Goal: Transaction & Acquisition: Purchase product/service

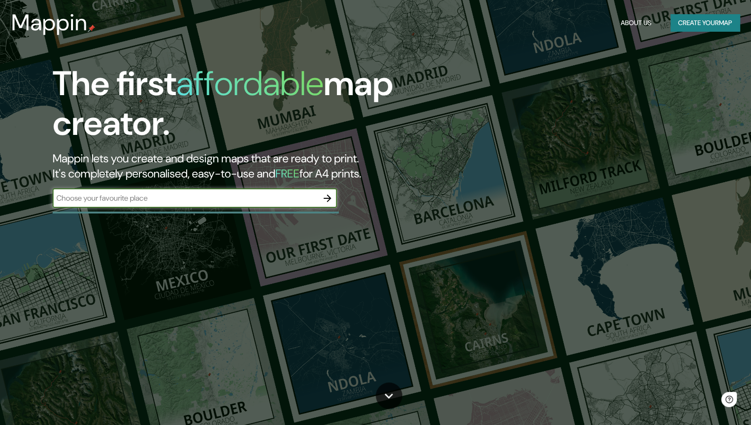
click at [155, 197] on input "text" at bounding box center [185, 198] width 265 height 11
type input "p"
type input "capilla almas"
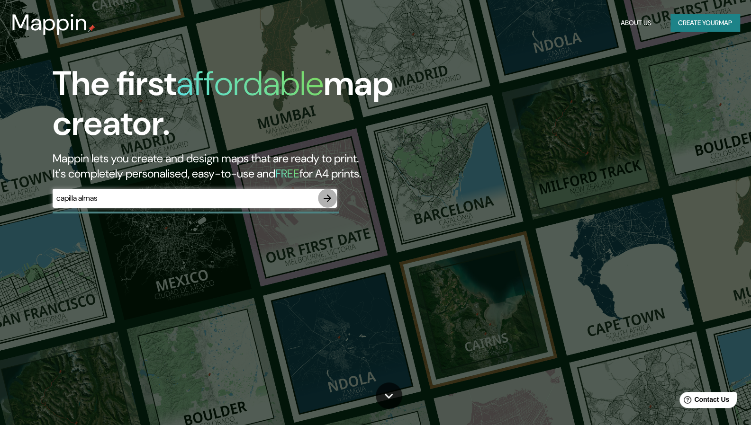
click at [325, 195] on icon "button" at bounding box center [327, 198] width 11 height 11
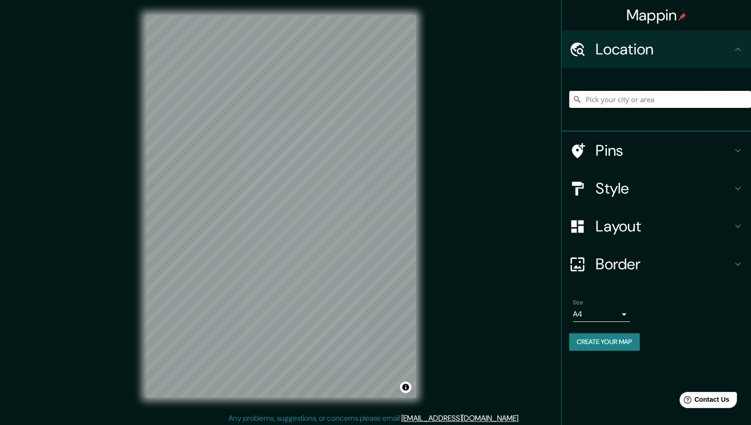
click at [598, 101] on input "Pick your city or area" at bounding box center [660, 99] width 182 height 17
type input "c"
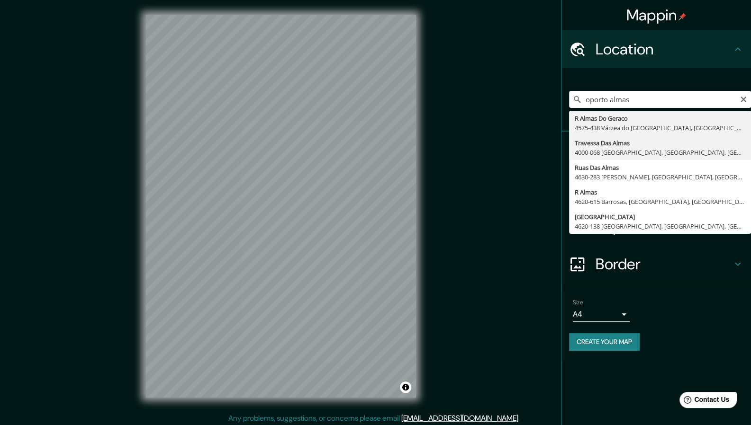
type input "[GEOGRAPHIC_DATA], 4000-068 [GEOGRAPHIC_DATA], [GEOGRAPHIC_DATA], [GEOGRAPHIC_D…"
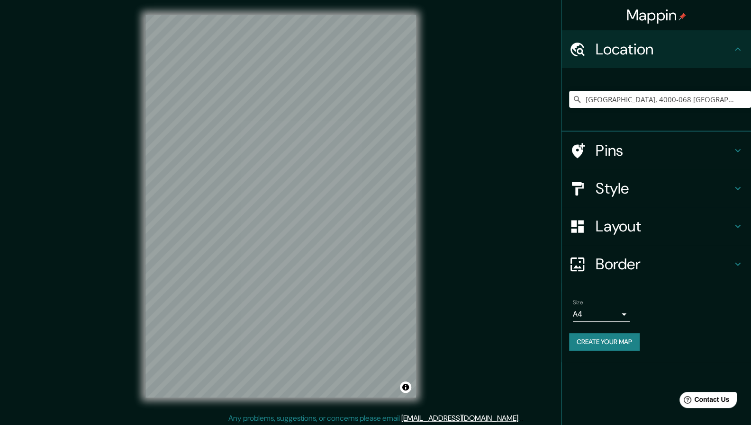
click at [669, 191] on h4 "Style" at bounding box center [663, 188] width 136 height 19
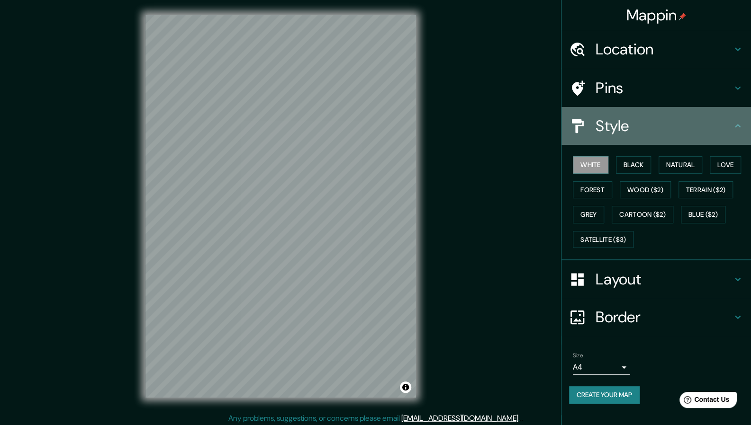
click at [676, 127] on h4 "Style" at bounding box center [663, 126] width 136 height 19
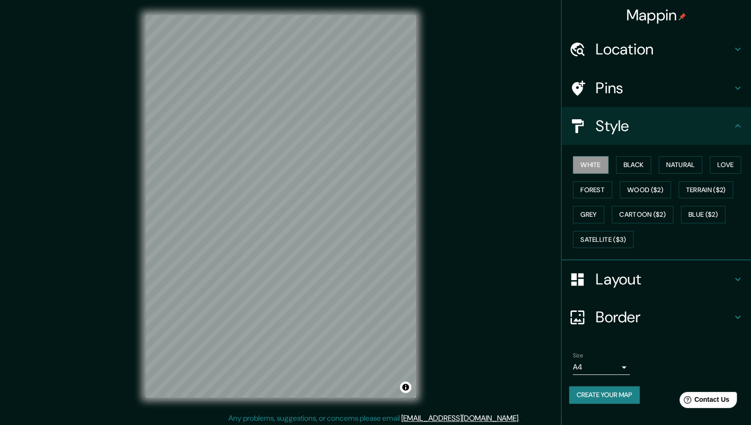
click at [654, 288] on div "Layout" at bounding box center [655, 279] width 189 height 38
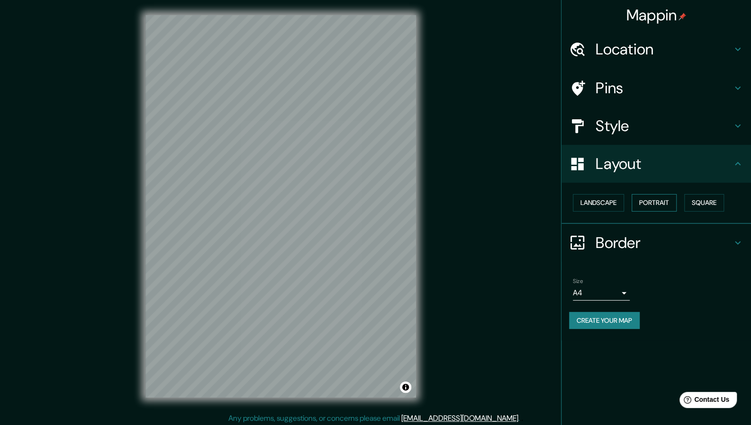
click at [642, 200] on button "Portrait" at bounding box center [653, 203] width 45 height 18
click at [609, 199] on button "Landscape" at bounding box center [598, 203] width 51 height 18
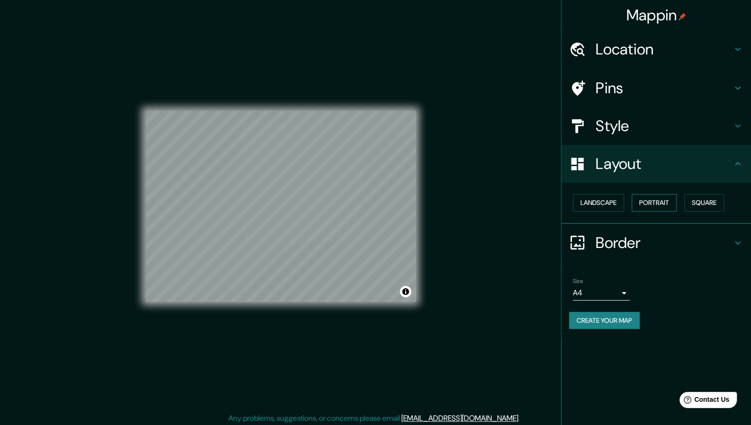
click at [639, 200] on button "Portrait" at bounding box center [653, 203] width 45 height 18
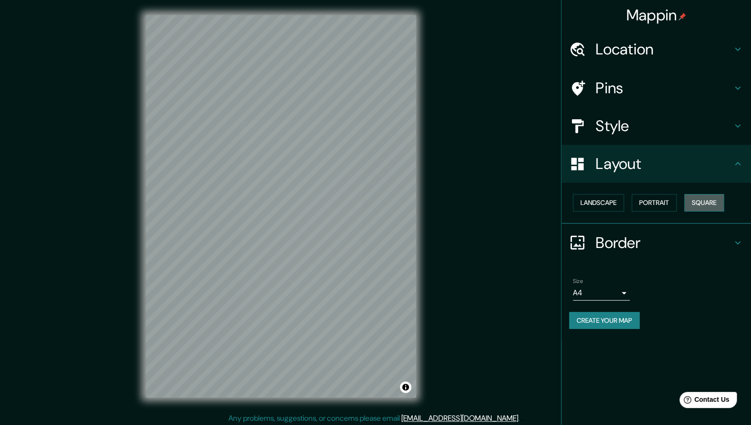
click at [695, 200] on button "Square" at bounding box center [704, 203] width 40 height 18
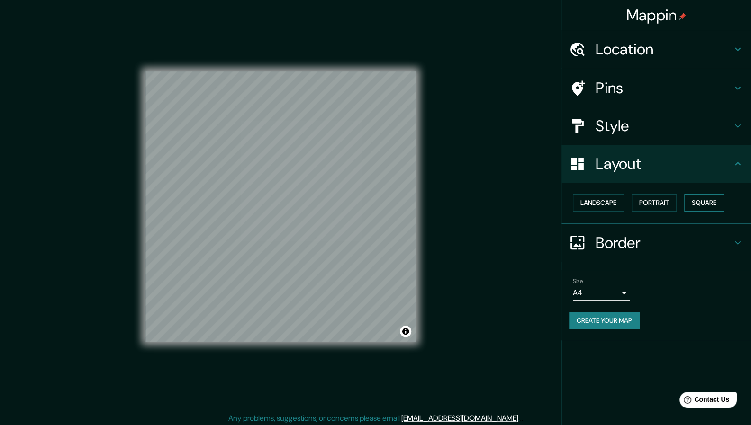
click at [695, 200] on button "Square" at bounding box center [704, 203] width 40 height 18
click at [666, 199] on button "Portrait" at bounding box center [653, 203] width 45 height 18
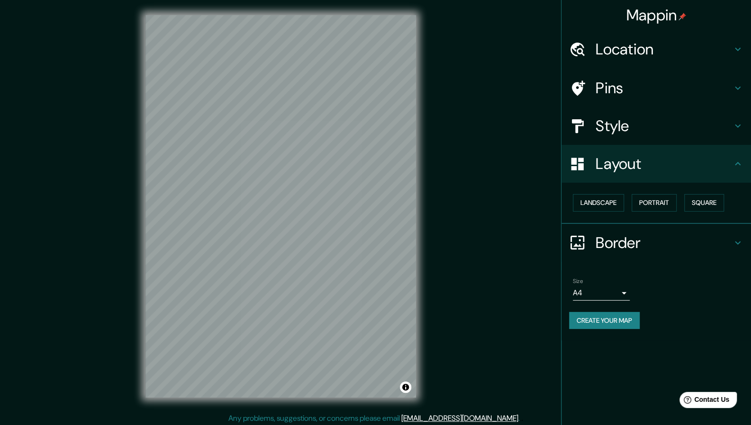
click at [649, 163] on h4 "Layout" at bounding box center [663, 163] width 136 height 19
click at [667, 127] on h4 "Style" at bounding box center [663, 126] width 136 height 19
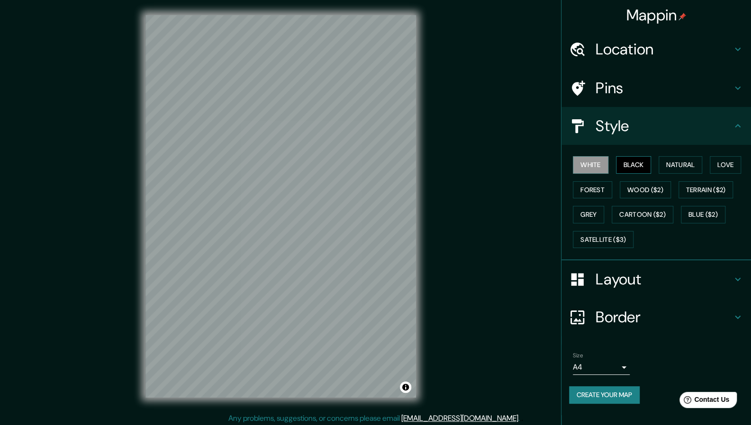
click at [641, 167] on button "Black" at bounding box center [634, 165] width 36 height 18
click at [672, 168] on button "Natural" at bounding box center [680, 165] width 44 height 18
click at [721, 168] on button "Love" at bounding box center [724, 165] width 31 height 18
click at [604, 183] on button "Forest" at bounding box center [592, 190] width 39 height 18
click at [652, 185] on button "Wood ($2)" at bounding box center [644, 190] width 51 height 18
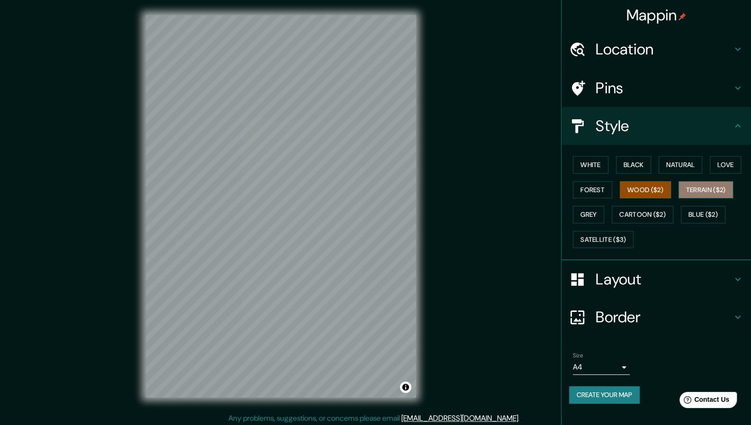
click at [708, 186] on button "Terrain ($2)" at bounding box center [705, 190] width 55 height 18
click at [595, 161] on button "White" at bounding box center [591, 165] width 36 height 18
click at [625, 93] on h4 "Pins" at bounding box center [663, 88] width 136 height 19
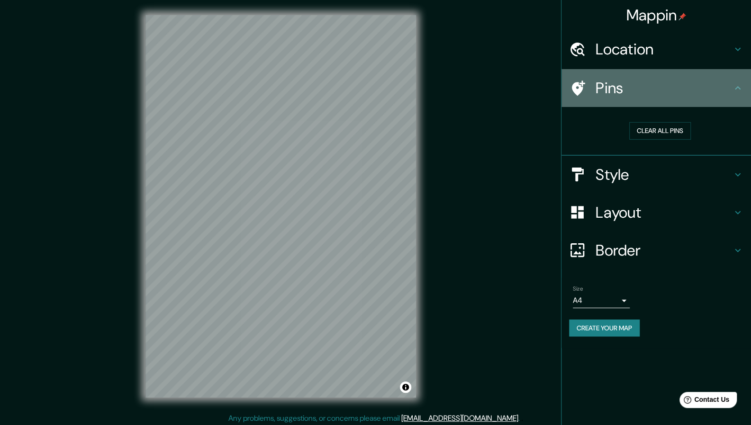
click at [625, 93] on h4 "Pins" at bounding box center [663, 88] width 136 height 19
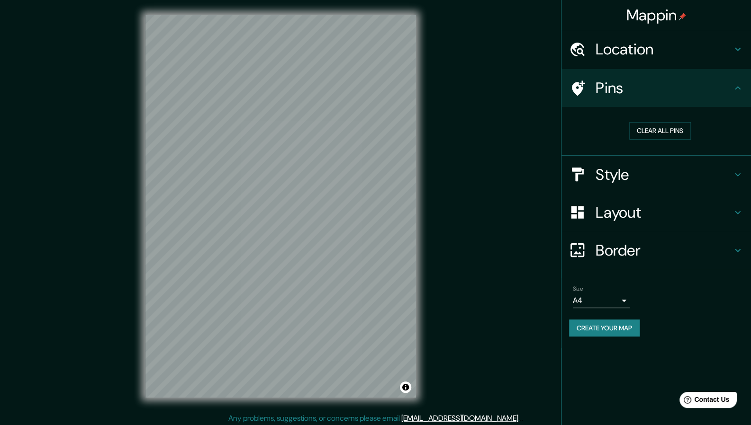
click at [657, 175] on h4 "Style" at bounding box center [663, 174] width 136 height 19
